Goal: Information Seeking & Learning: Learn about a topic

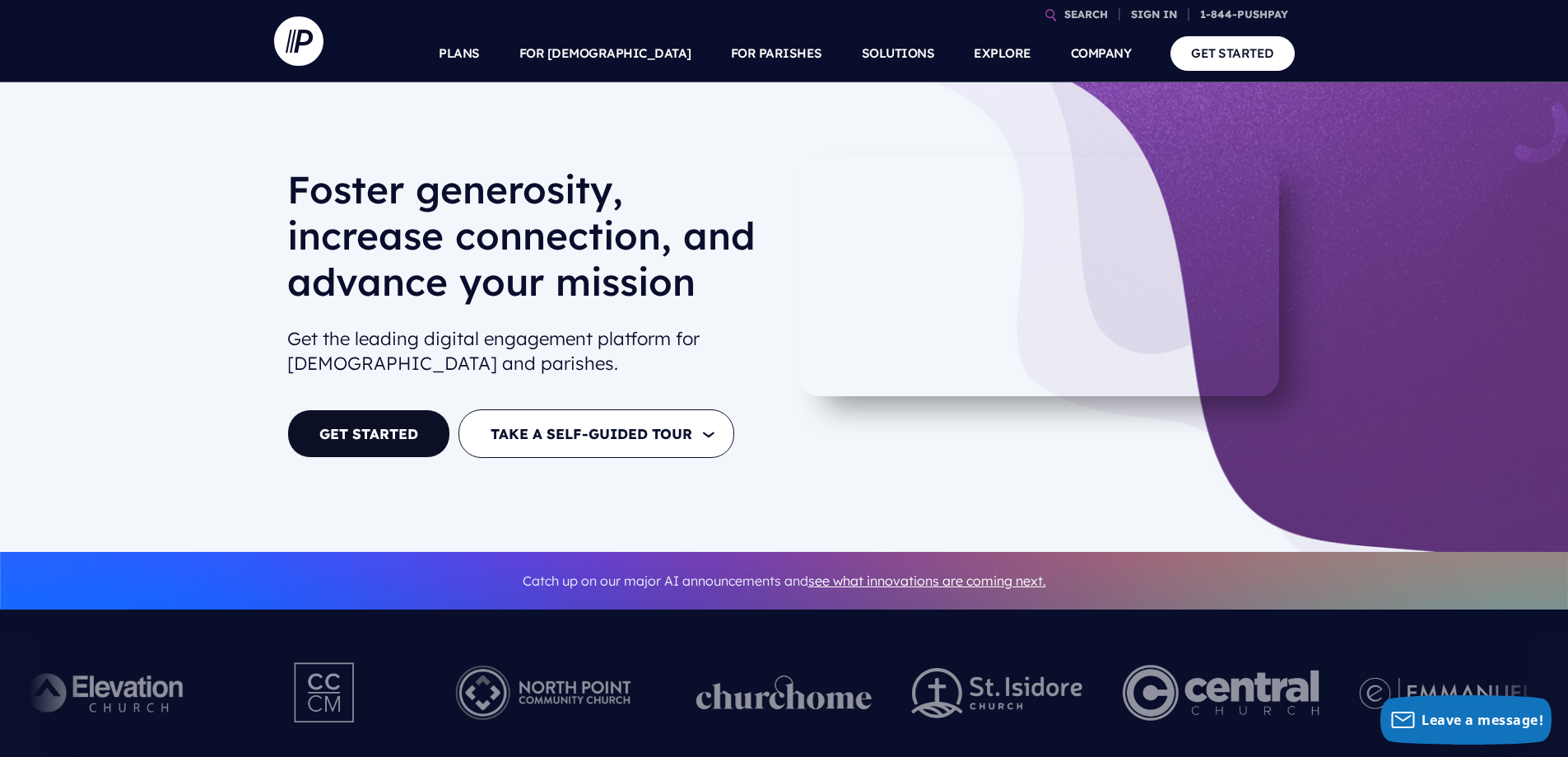
click at [1364, 401] on div "Foster generosity, increase connection, and advance your mission Get the leadin…" at bounding box center [784, 317] width 1568 height 469
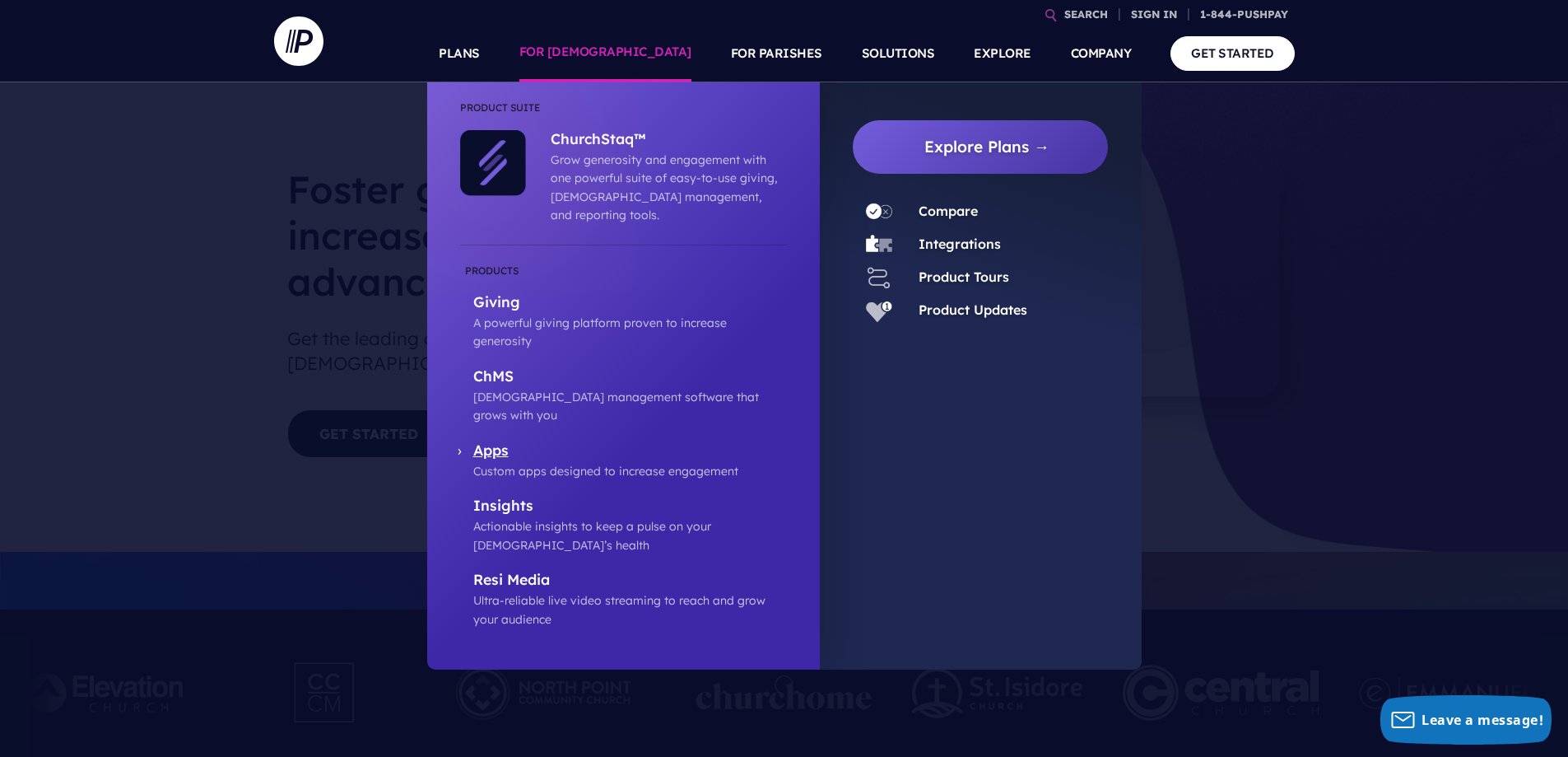
click at [498, 441] on p "Apps" at bounding box center [630, 451] width 314 height 21
